Goal: Information Seeking & Learning: Learn about a topic

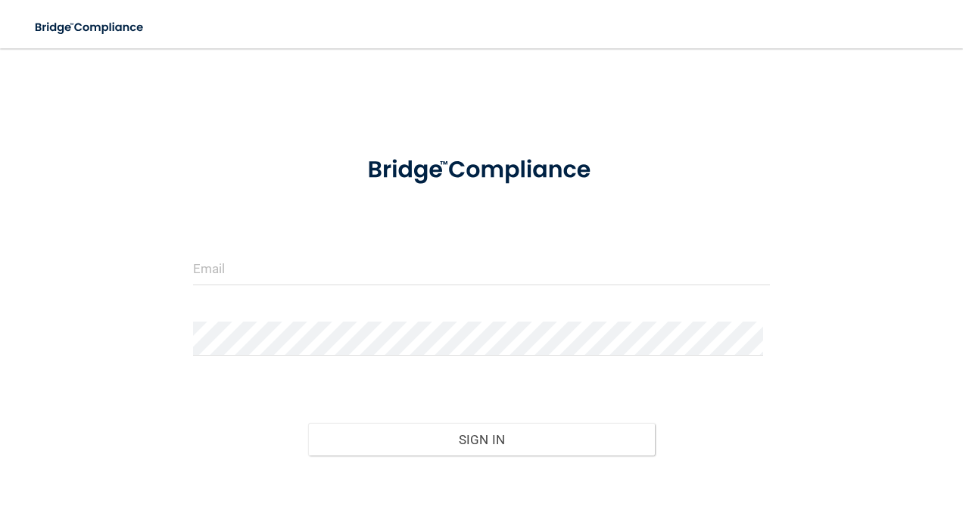
click at [330, 242] on form "Invalid email/password. You don't have permission to access that page. Sign In …" at bounding box center [481, 335] width 577 height 392
click at [207, 272] on input "email" at bounding box center [481, 268] width 577 height 34
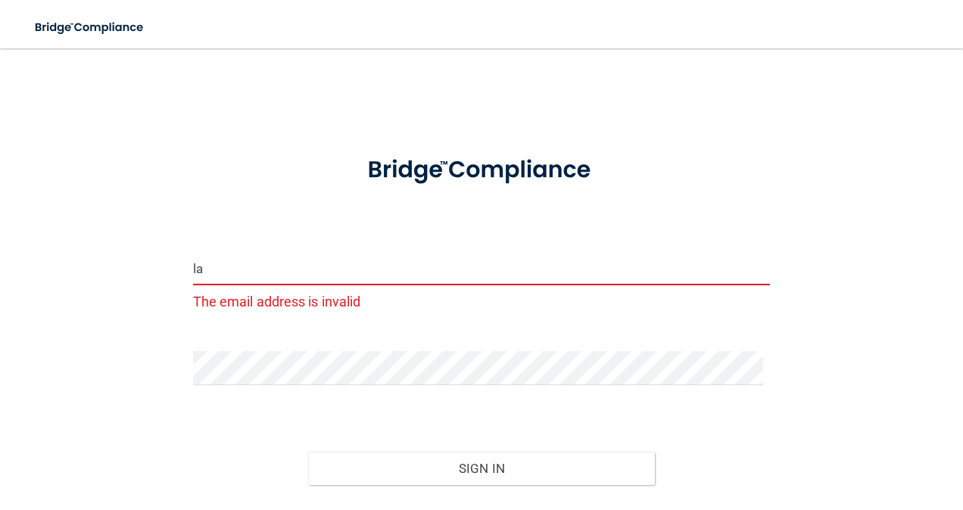
click at [229, 271] on input "la" at bounding box center [481, 268] width 577 height 34
type input "[PERSON_NAME][EMAIL_ADDRESS][DOMAIN_NAME]"
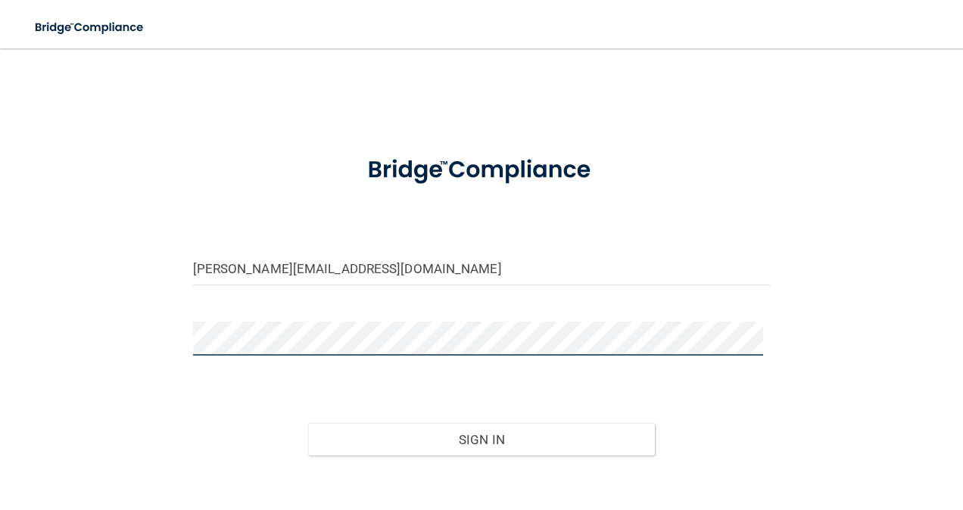
click at [308, 423] on button "Sign In" at bounding box center [481, 439] width 347 height 33
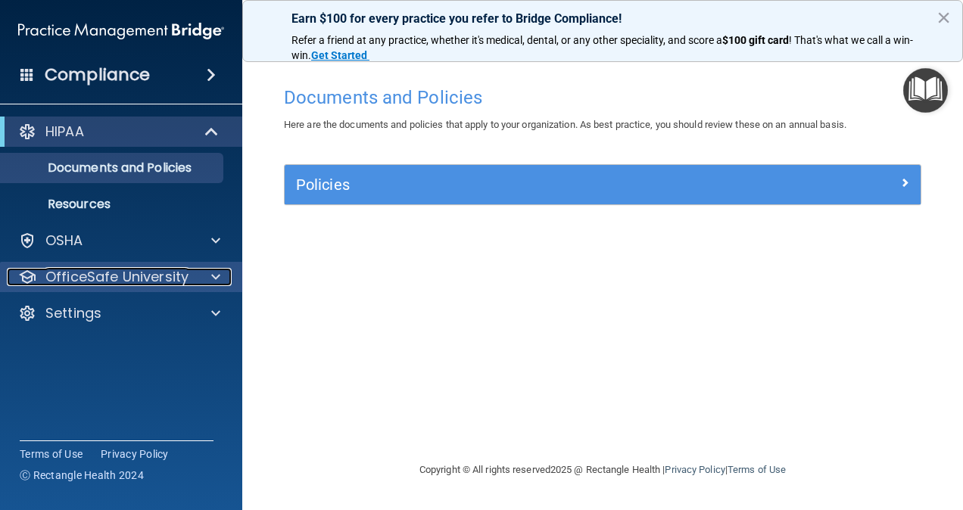
click at [88, 282] on p "OfficeSafe University" at bounding box center [116, 277] width 143 height 18
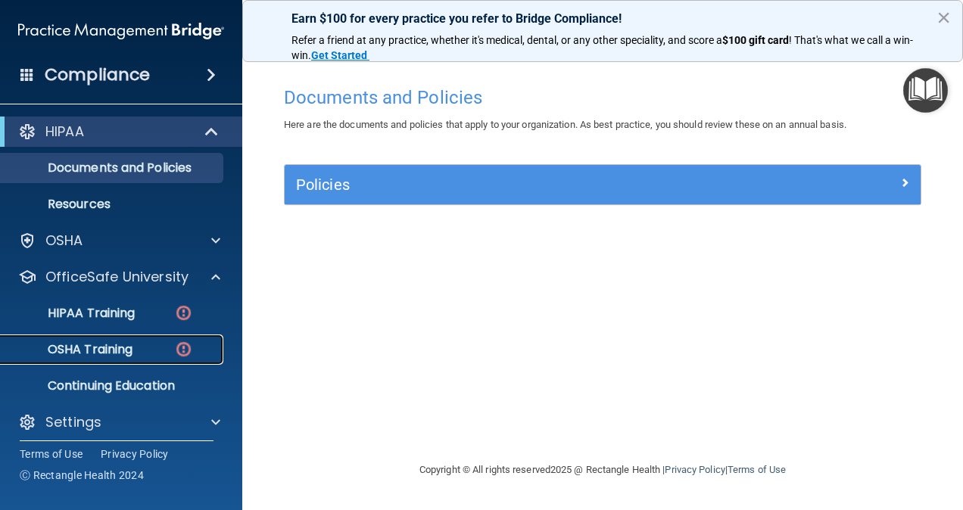
click at [107, 354] on p "OSHA Training" at bounding box center [71, 349] width 123 height 15
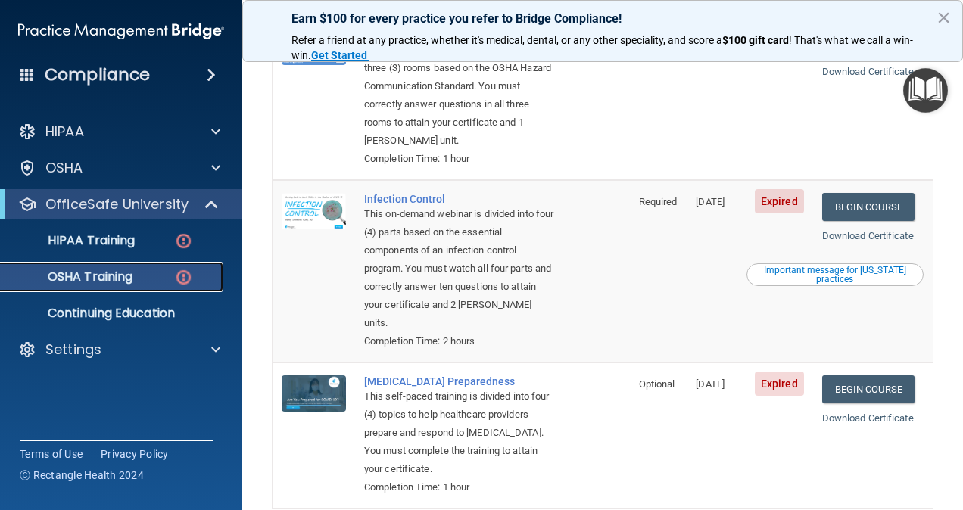
scroll to position [454, 0]
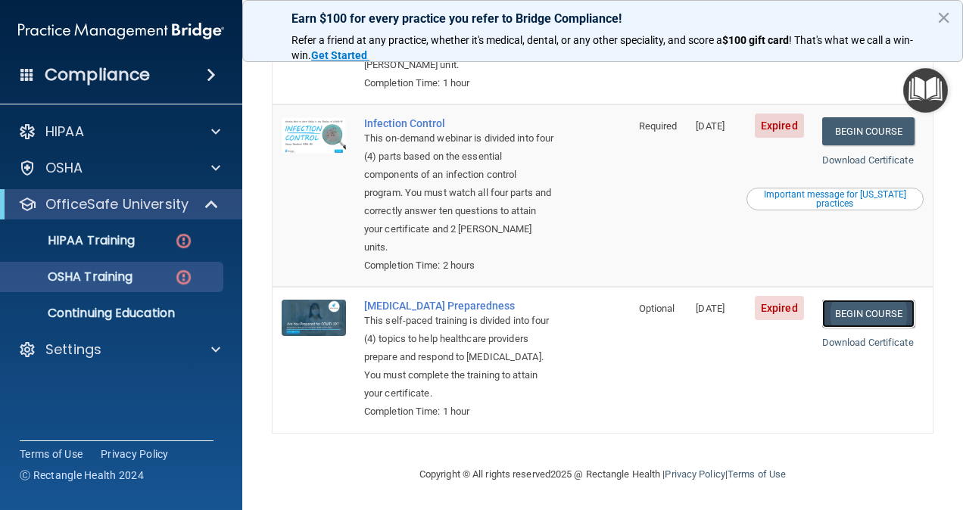
click at [848, 307] on link "Begin Course" at bounding box center [868, 314] width 92 height 28
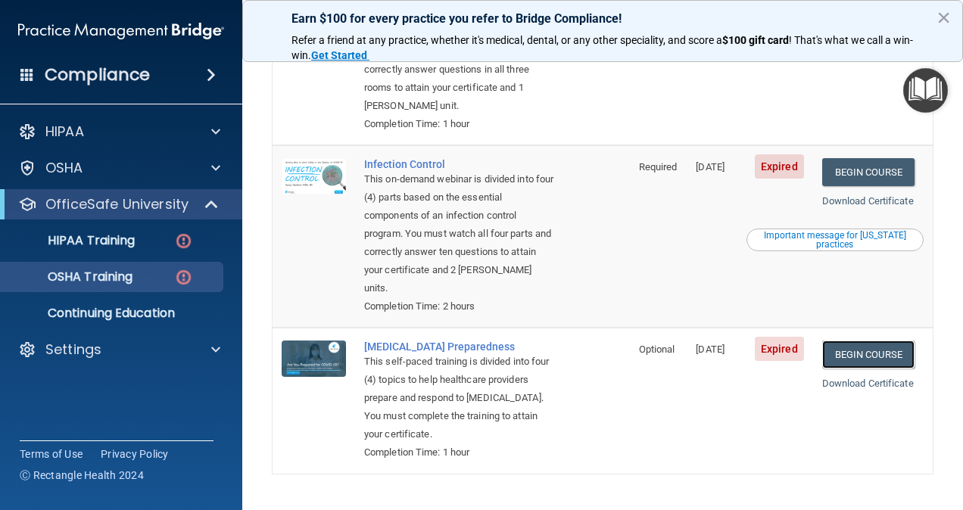
scroll to position [381, 0]
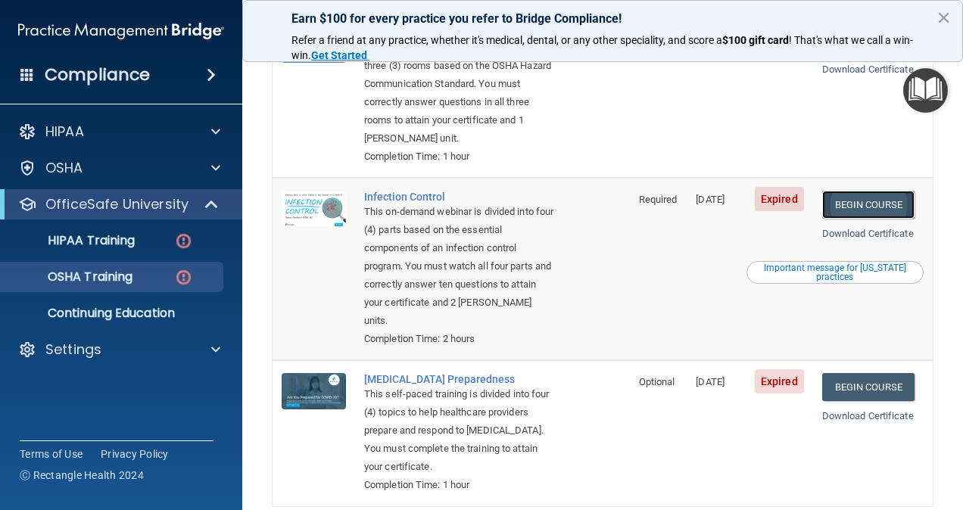
click at [895, 207] on link "Begin Course" at bounding box center [868, 205] width 92 height 28
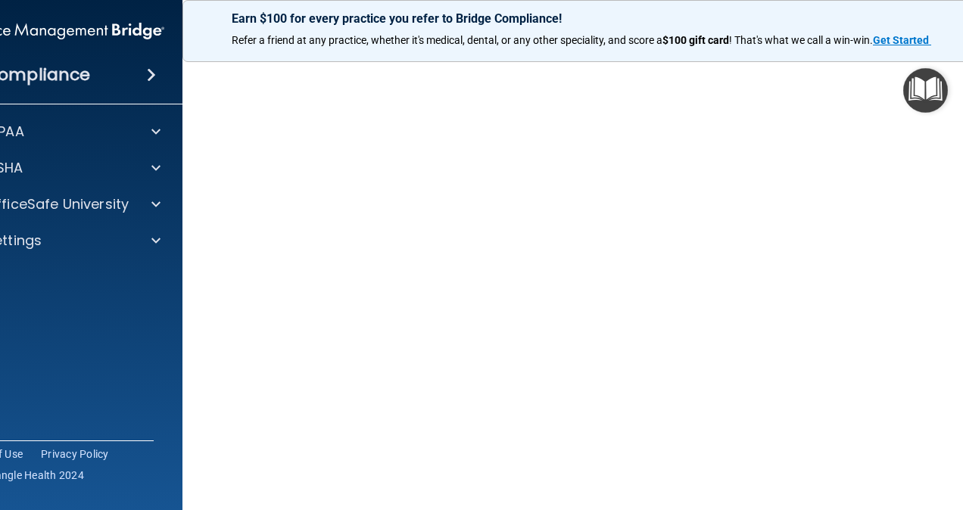
scroll to position [62, 0]
